Goal: Task Accomplishment & Management: Manage account settings

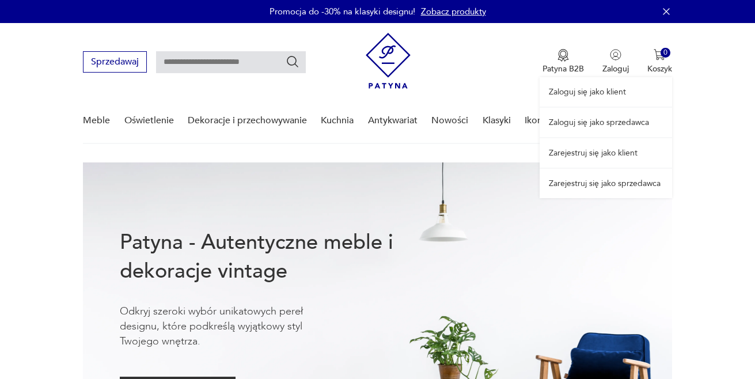
click at [619, 65] on div "Zaloguj się jako klient Zaloguj się jako sprzedawca Zarejestruj się jako klient…" at bounding box center [605, 110] width 132 height 175
click at [617, 121] on link "Zaloguj się jako sprzedawca" at bounding box center [605, 122] width 132 height 29
click at [611, 71] on div "Zaloguj się jako klient Zaloguj się jako sprzedawca Zarejestruj się jako klient…" at bounding box center [605, 110] width 132 height 175
click at [612, 54] on div "Zaloguj się jako klient Zaloguj się jako sprzedawca Zarejestruj się jako klient…" at bounding box center [605, 110] width 132 height 175
click at [599, 126] on link "Zaloguj się jako sprzedawca" at bounding box center [605, 122] width 132 height 29
